Goal: Task Accomplishment & Management: Complete application form

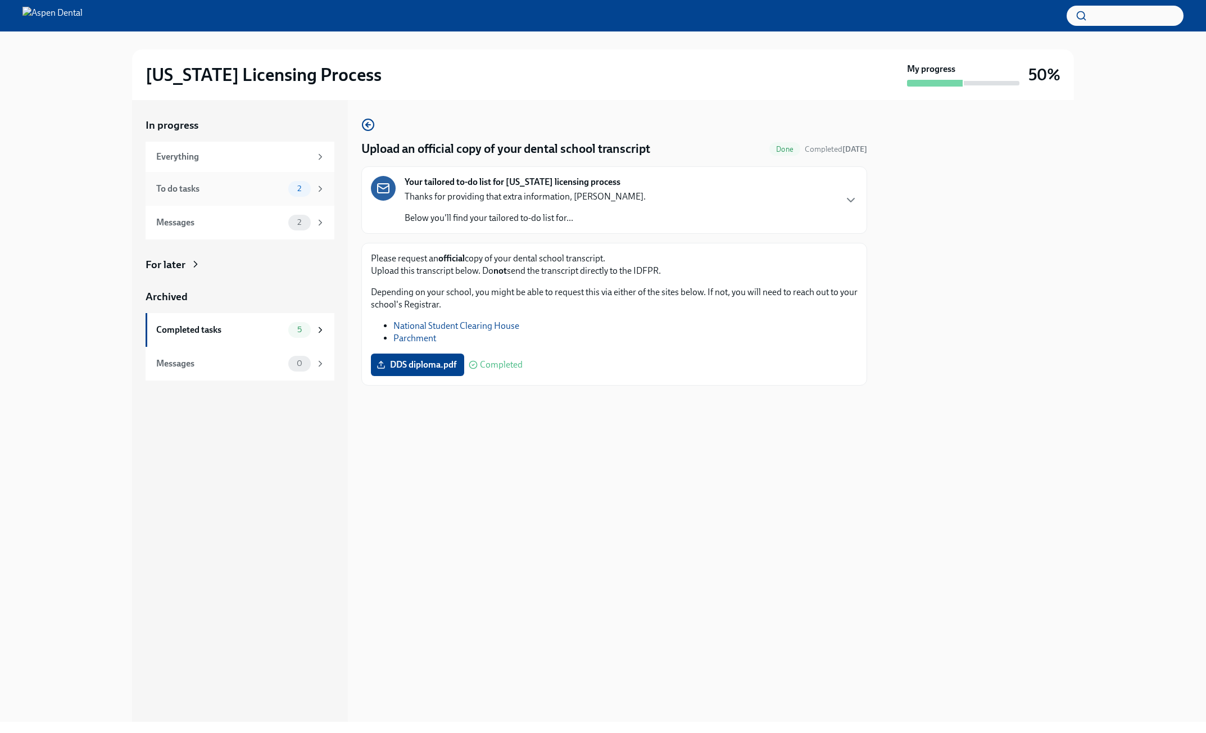
click at [285, 181] on div "To do tasks 2" at bounding box center [240, 189] width 169 height 16
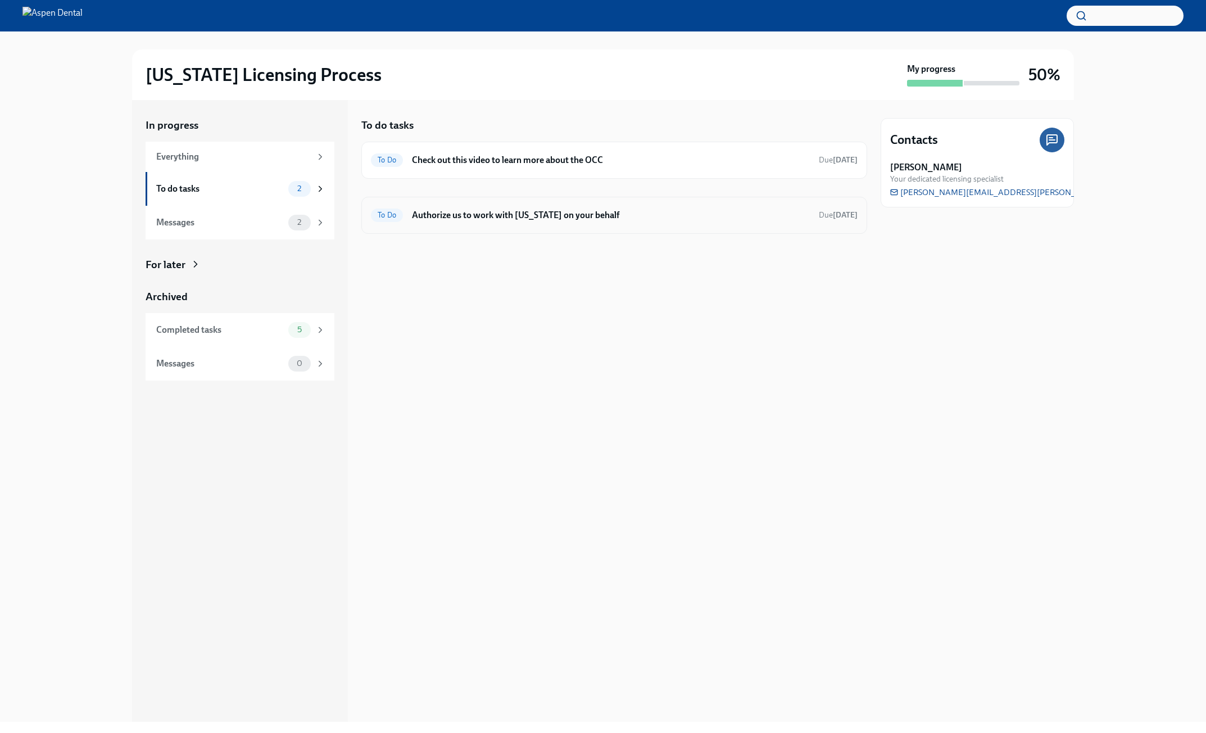
click at [593, 224] on div "To Do Authorize us to work with [US_STATE] on your behalf Due [DATE]" at bounding box center [614, 215] width 506 height 37
click at [571, 211] on h6 "Authorize us to work with [US_STATE] on your behalf" at bounding box center [611, 215] width 398 height 12
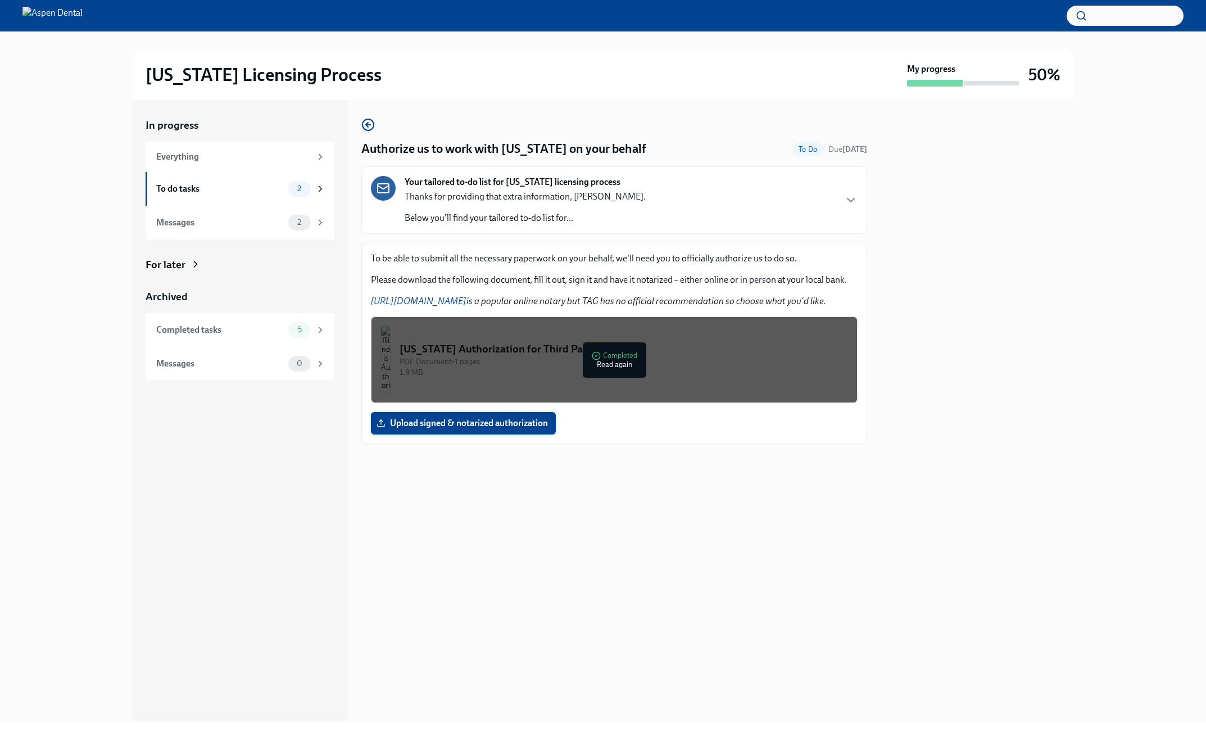
click at [502, 422] on span "Upload signed & notarized authorization" at bounding box center [463, 422] width 169 height 11
click at [0, 0] on input "Upload signed & notarized authorization" at bounding box center [0, 0] width 0 height 0
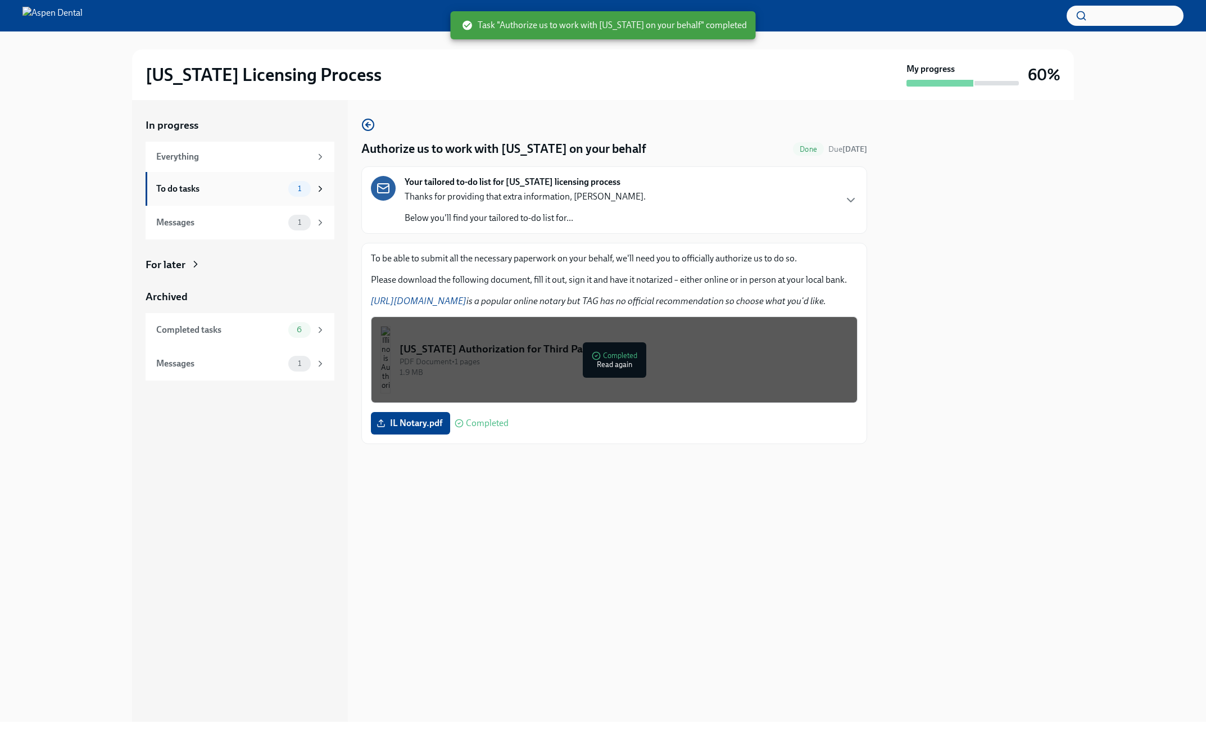
click at [244, 198] on div "To do tasks 1" at bounding box center [240, 189] width 189 height 34
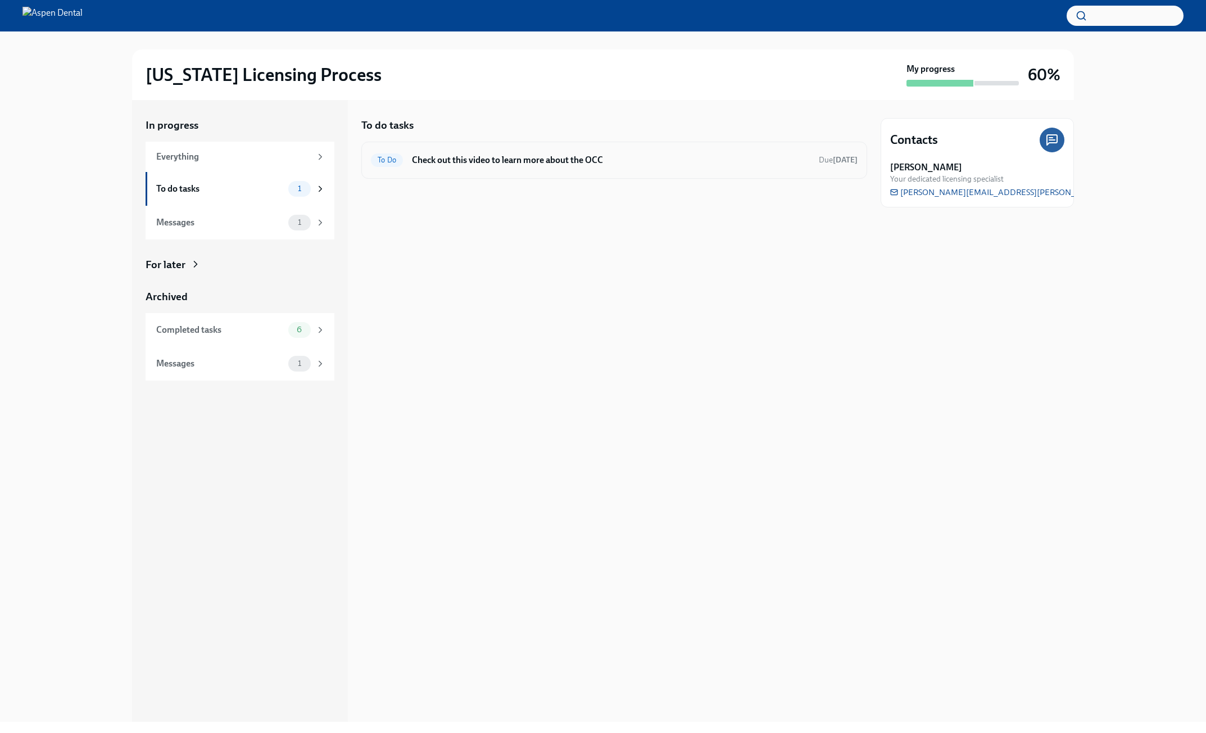
click at [539, 165] on h6 "Check out this video to learn more about the OCC" at bounding box center [611, 160] width 398 height 12
